Goal: Obtain resource: Obtain resource

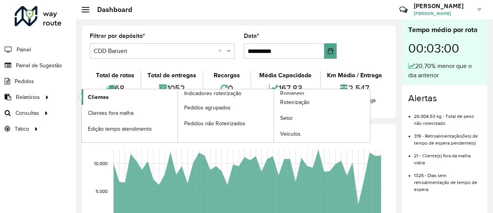
click at [97, 100] on span "Clientes" at bounding box center [98, 97] width 21 height 8
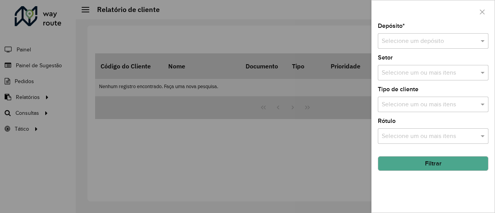
click at [411, 42] on input "text" at bounding box center [425, 41] width 87 height 9
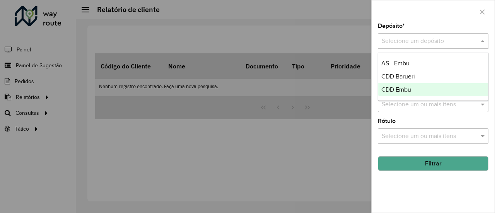
click at [395, 86] on span "CDD Embu" at bounding box center [396, 89] width 30 height 7
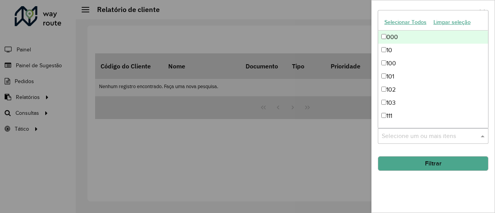
click at [421, 136] on input "text" at bounding box center [429, 136] width 99 height 9
click at [411, 175] on div "Depósito * Selecione um depósito × CDD Embu × Setor Selecione um ou mais itens …" at bounding box center [433, 117] width 123 height 189
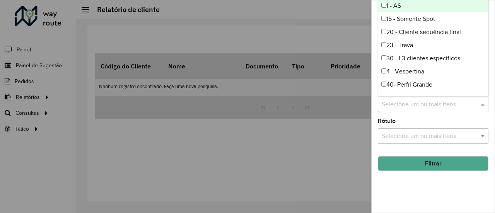
click at [406, 98] on div "Selecione um ou mais itens" at bounding box center [433, 104] width 111 height 15
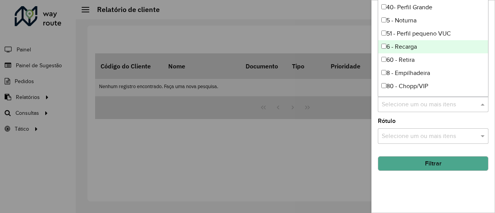
scroll to position [104, 0]
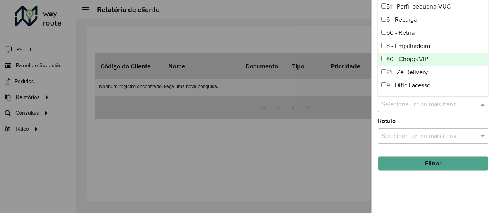
click at [401, 57] on div "80 - Chopp/VIP" at bounding box center [433, 59] width 110 height 13
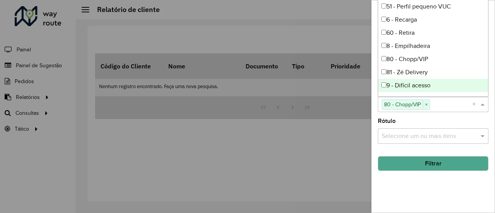
drag, startPoint x: 420, startPoint y: 181, endPoint x: 423, endPoint y: 172, distance: 8.8
click at [420, 181] on div "Depósito * Selecione um depósito × CDD Embu × Setor Selecione um ou mais itens …" at bounding box center [433, 117] width 123 height 189
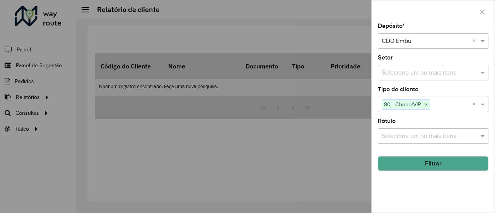
click at [429, 164] on button "Filtrar" at bounding box center [433, 163] width 111 height 15
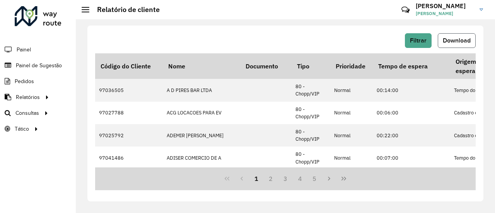
click at [449, 39] on span "Download" at bounding box center [457, 40] width 28 height 7
click at [412, 39] on span "Filtrar" at bounding box center [418, 40] width 17 height 7
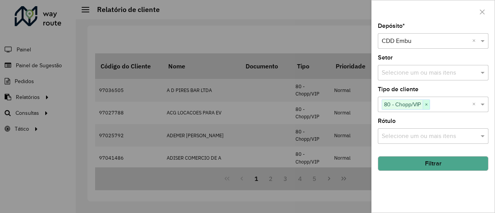
click at [428, 104] on span "×" at bounding box center [426, 104] width 7 height 9
click at [443, 103] on input "text" at bounding box center [429, 104] width 99 height 9
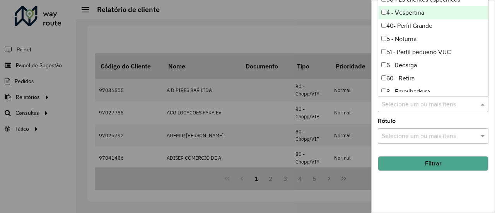
scroll to position [77, 0]
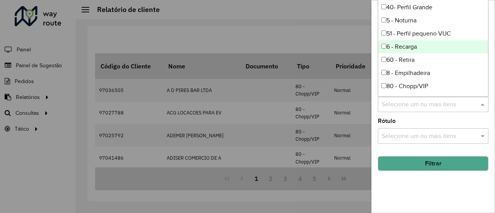
click at [414, 118] on div "Rótulo Selecione um ou mais itens" at bounding box center [433, 131] width 111 height 26
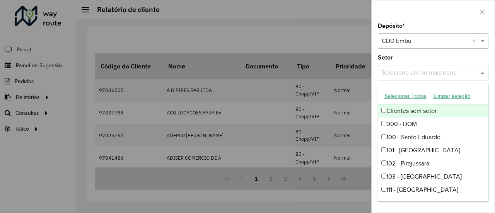
click at [416, 75] on input "text" at bounding box center [429, 72] width 99 height 9
click at [430, 58] on div "Setor Selecione um ou mais itens" at bounding box center [433, 68] width 111 height 26
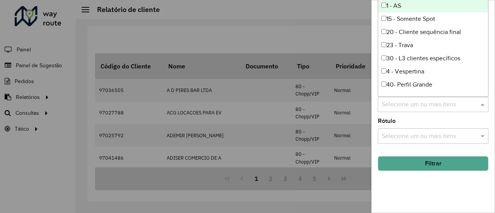
click at [428, 104] on input "text" at bounding box center [429, 104] width 99 height 9
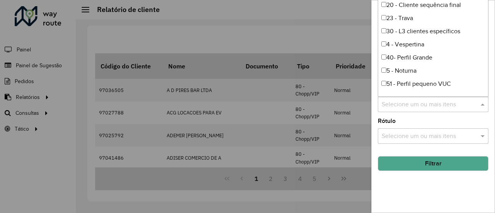
scroll to position [0, 0]
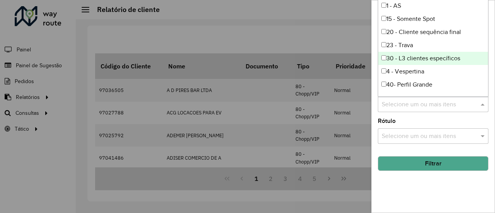
click at [273, 29] on div at bounding box center [247, 106] width 495 height 213
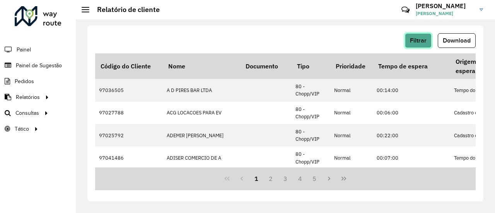
click at [423, 41] on span "Filtrar" at bounding box center [418, 40] width 17 height 7
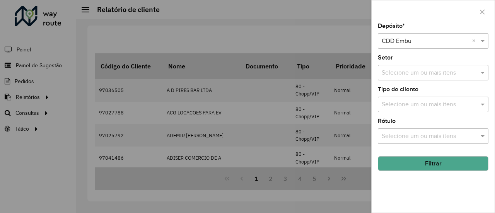
click at [417, 78] on div "Selecione um ou mais itens" at bounding box center [433, 72] width 111 height 15
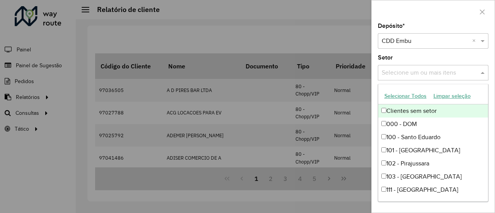
drag, startPoint x: 433, startPoint y: 59, endPoint x: 437, endPoint y: 75, distance: 17.2
click at [433, 58] on div "Setor Selecione um ou mais itens" at bounding box center [433, 68] width 111 height 26
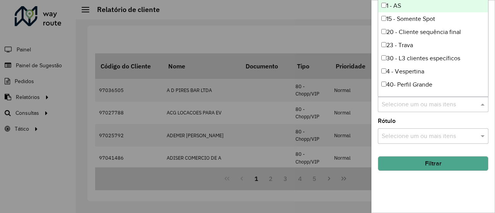
click at [423, 108] on input "text" at bounding box center [429, 104] width 99 height 9
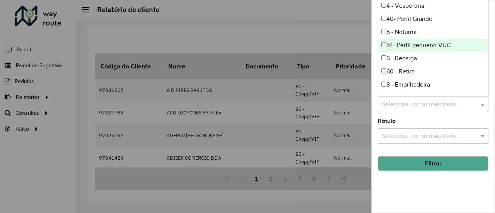
scroll to position [104, 0]
